Goal: Task Accomplishment & Management: Manage account settings

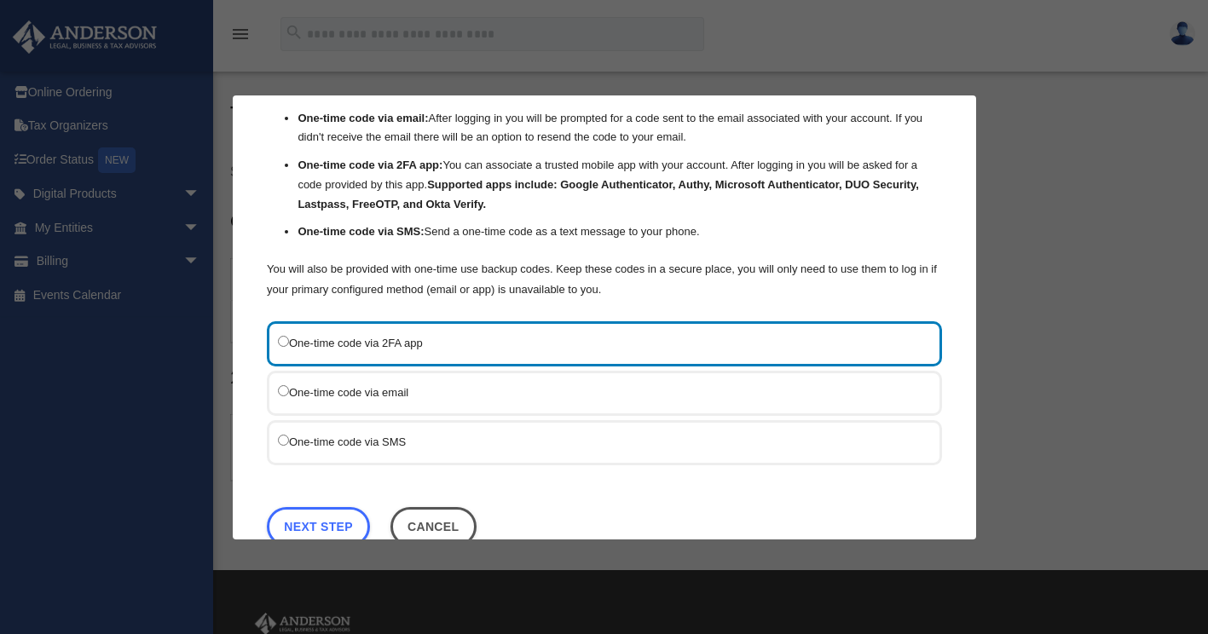
scroll to position [85, 0]
click at [383, 439] on label "One-time code via SMS" at bounding box center [596, 440] width 636 height 21
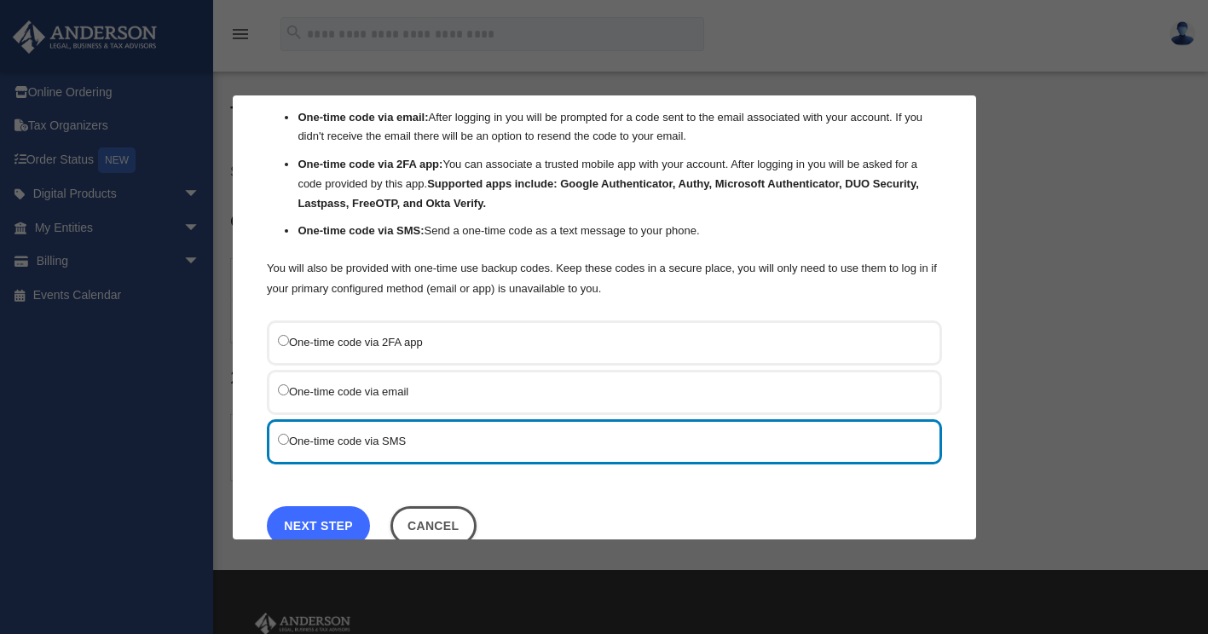
click at [320, 522] on link "Next Step" at bounding box center [318, 525] width 103 height 39
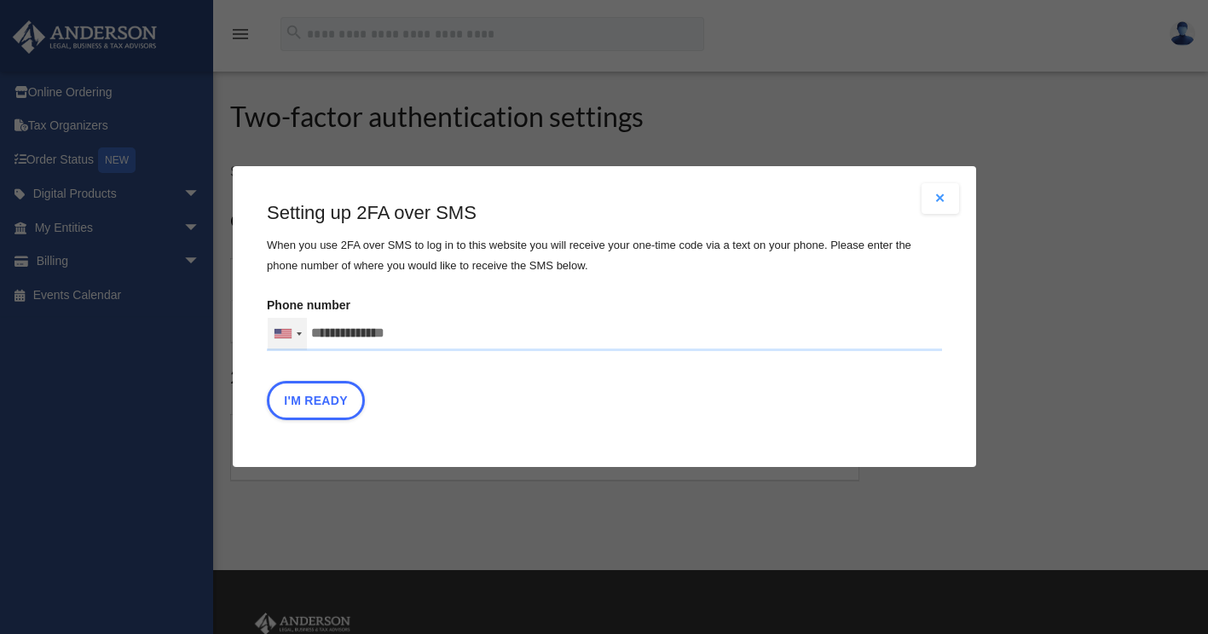
drag, startPoint x: 426, startPoint y: 333, endPoint x: 273, endPoint y: 324, distance: 153.7
click at [273, 324] on div "United States +1 United Kingdom +44 Afghanistan (‫افغانستان‬‎) +93 Albania (Shq…" at bounding box center [604, 334] width 675 height 34
click at [0, 0] on input "Verification Code:" at bounding box center [0, 0] width 0 height 0
type input "**********"
click at [861, 406] on div "I'm Ready" at bounding box center [604, 406] width 675 height 48
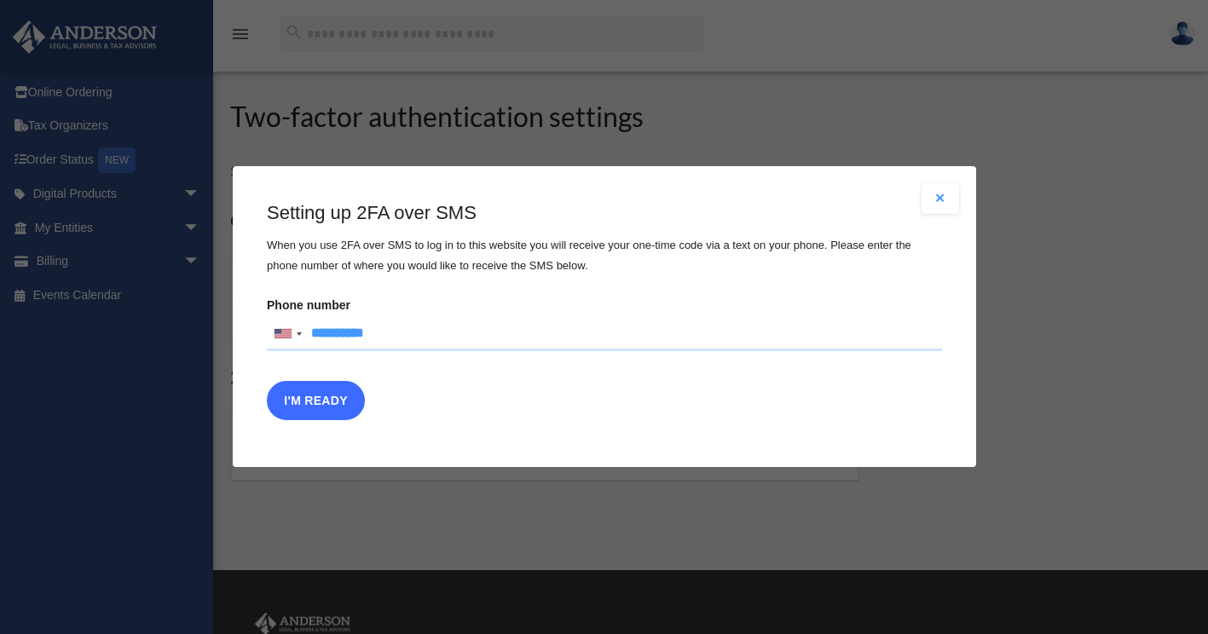
click at [310, 398] on button "I'm Ready" at bounding box center [316, 401] width 98 height 39
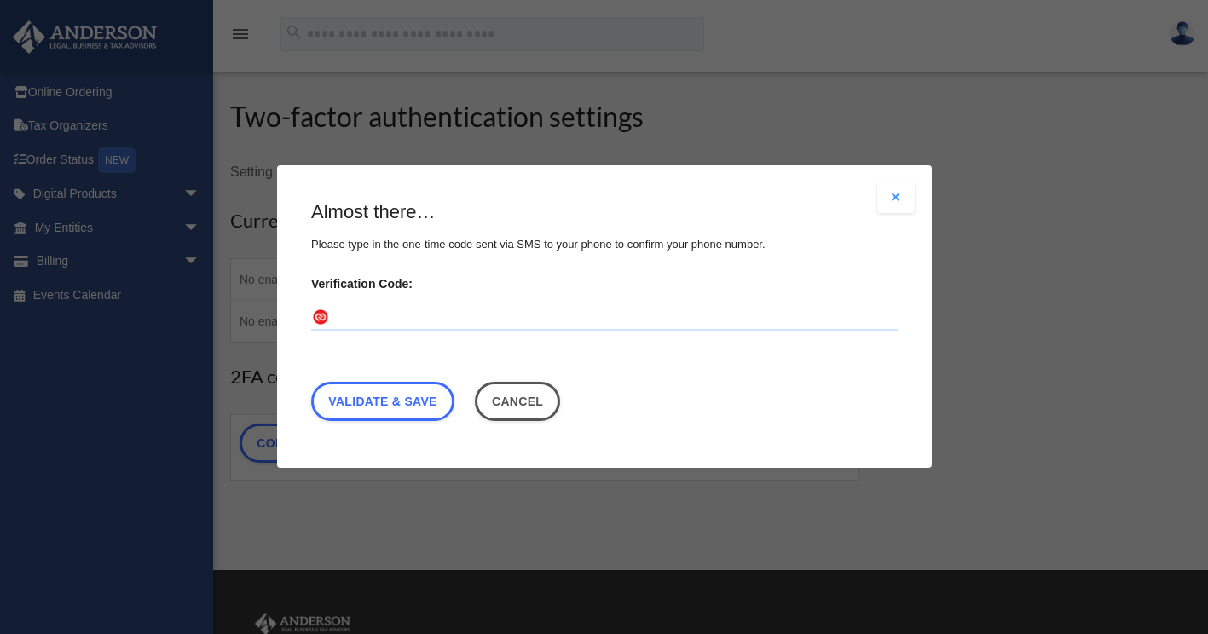
click at [421, 314] on input "Verification Code:" at bounding box center [604, 318] width 587 height 27
type input "******"
click at [425, 398] on link "Validate & Save" at bounding box center [382, 402] width 143 height 39
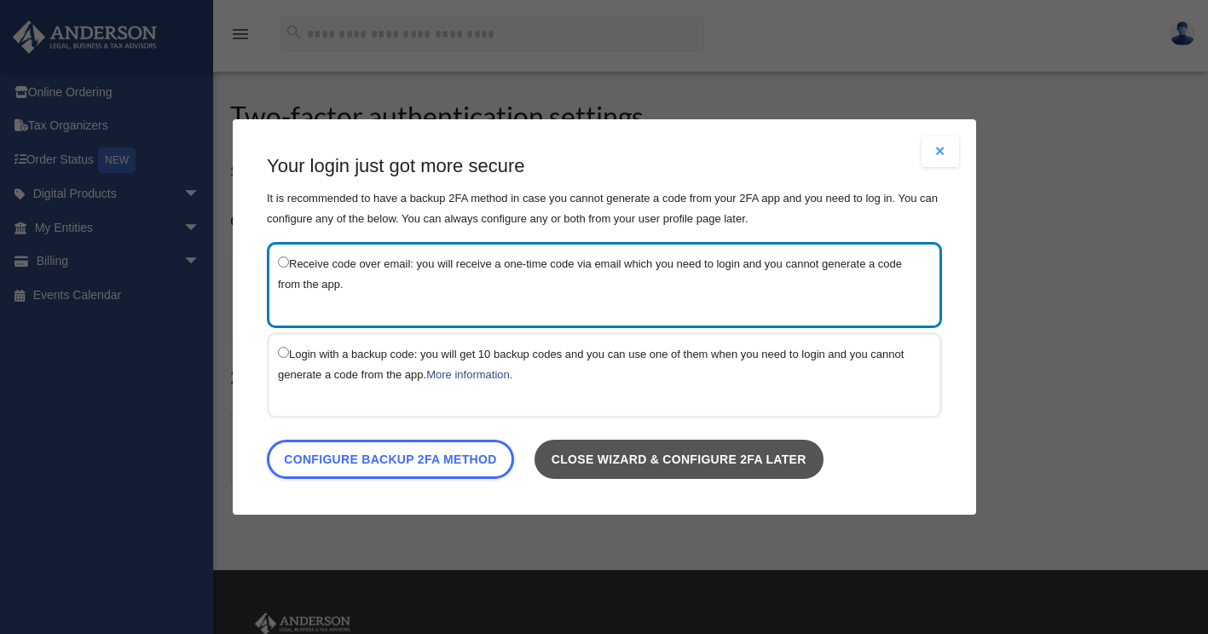
click at [808, 467] on link "Close wizard & configure 2FA later" at bounding box center [678, 459] width 289 height 39
click at [754, 453] on link "Close wizard & configure 2FA later" at bounding box center [678, 459] width 289 height 39
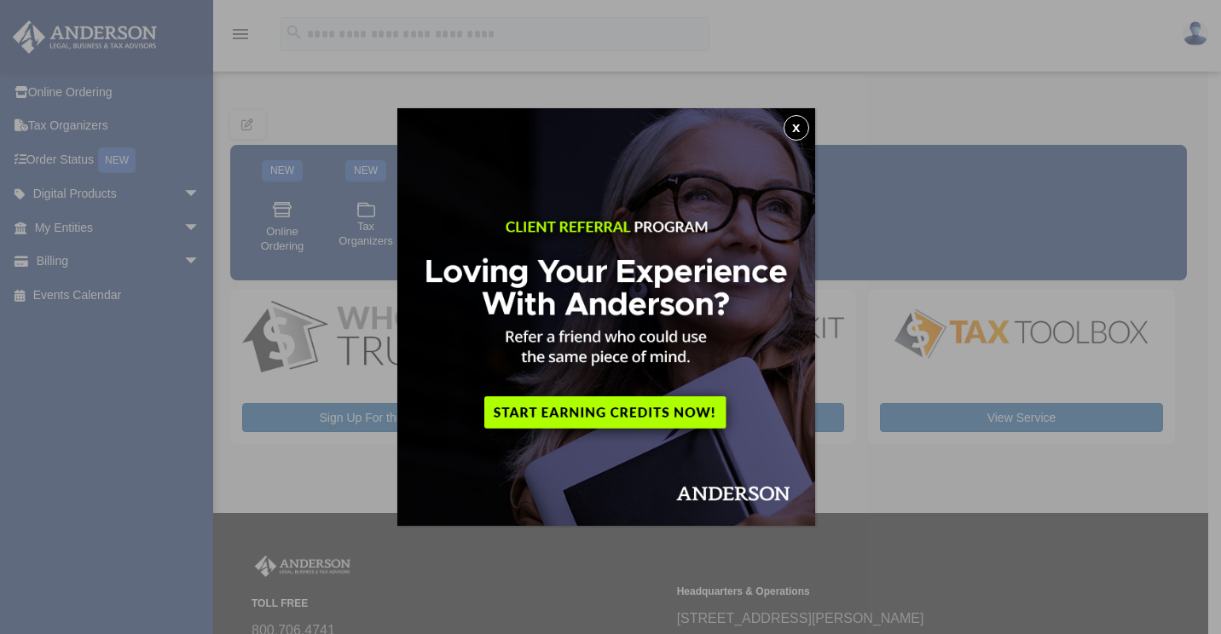
click at [799, 130] on button "x" at bounding box center [797, 128] width 26 height 26
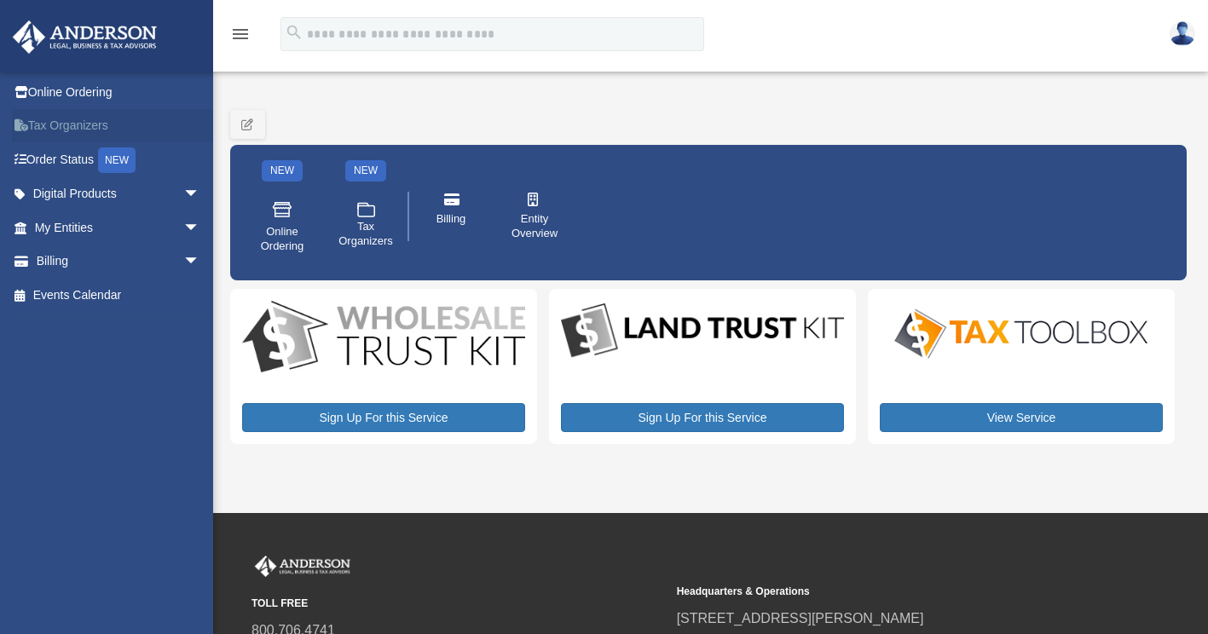
click at [71, 121] on link "Tax Organizers" at bounding box center [119, 126] width 214 height 34
click at [57, 151] on link "Order Status NEW" at bounding box center [119, 159] width 214 height 35
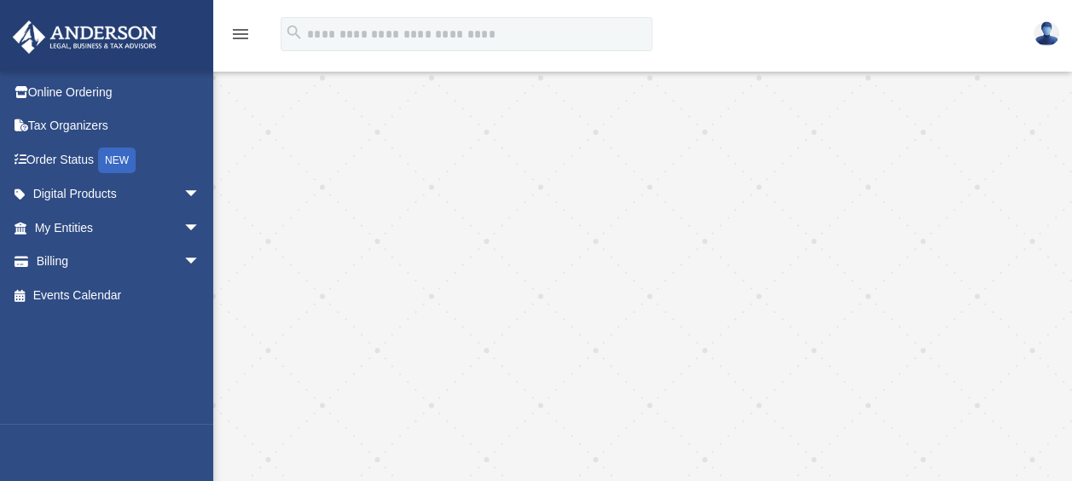
scroll to position [256, 0]
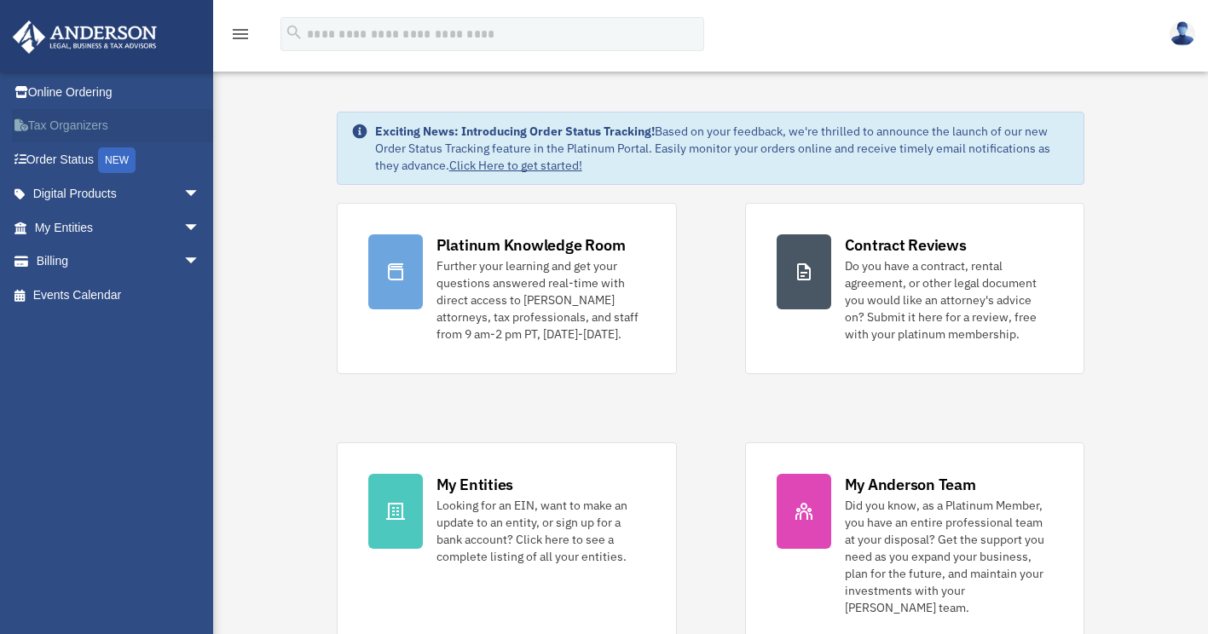
click at [105, 124] on link "Tax Organizers" at bounding box center [119, 126] width 214 height 34
